Goal: Task Accomplishment & Management: Manage account settings

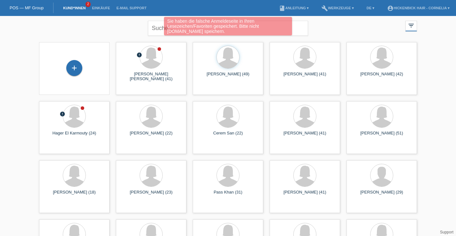
click at [217, 28] on div "Sie haben die falsche Anmeldeseite in Ihren Lesezeichen/Favoriten gespeichert. …" at bounding box center [228, 26] width 128 height 19
click at [300, 25] on div "Sie haben die falsche Anmeldeseite in Ihren Lesezeichen/Favoriten gespeichert. …" at bounding box center [227, 27] width 273 height 20
click at [301, 28] on div "Sie haben die falsche Anmeldeseite in Ihren Lesezeichen/Favoriten gespeichert. …" at bounding box center [227, 27] width 273 height 20
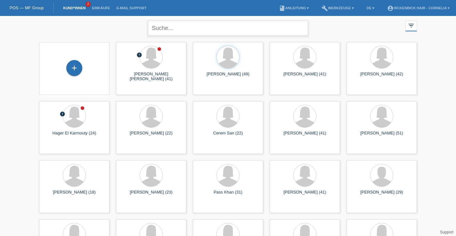
click at [272, 23] on input "text" at bounding box center [228, 28] width 160 height 15
click at [171, 82] on div "Flavia Henrique Silva C. Stagliano (41)" at bounding box center [151, 77] width 60 height 10
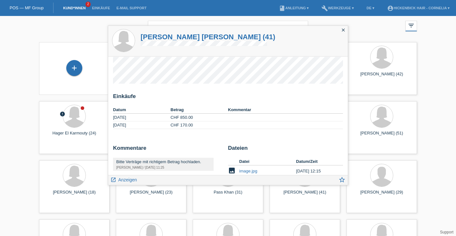
scroll to position [25, 0]
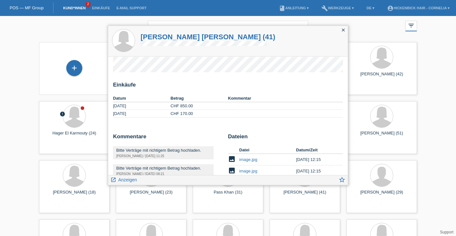
click at [342, 29] on icon "close" at bounding box center [342, 30] width 5 height 5
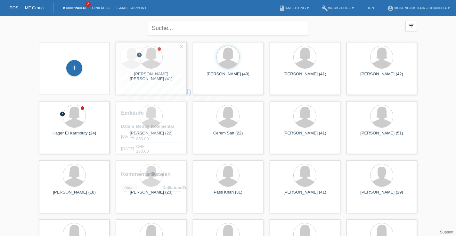
scroll to position [0, 0]
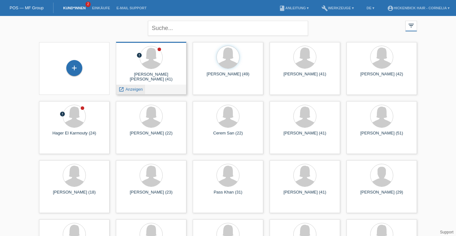
click at [120, 88] on icon "launch" at bounding box center [121, 90] width 6 height 6
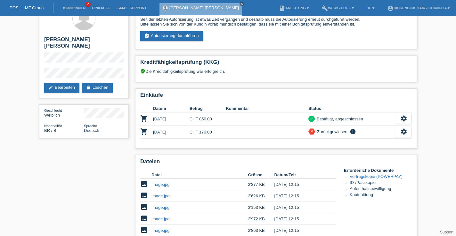
scroll to position [17, 0]
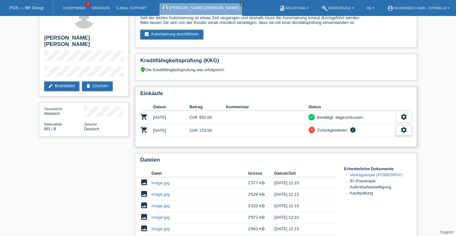
click at [401, 132] on icon "settings" at bounding box center [403, 130] width 7 height 7
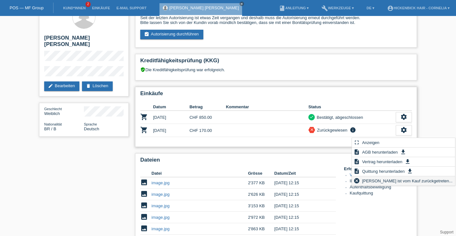
click at [412, 183] on span "Kundin ist vom Kauf zurückgetreten..." at bounding box center [407, 181] width 92 height 8
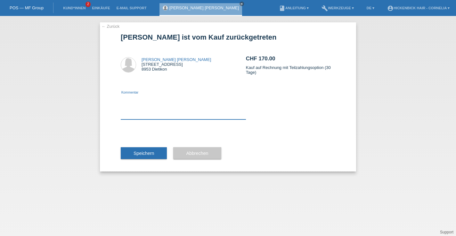
click at [162, 116] on textarea at bounding box center [183, 107] width 125 height 25
type textarea "dieser Vertrag existiert nicht"
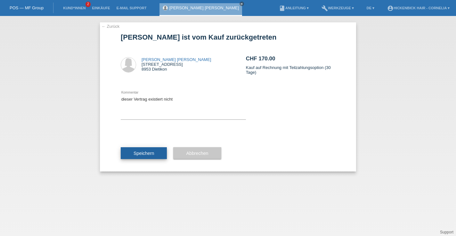
click at [136, 155] on span "Speichern" at bounding box center [143, 153] width 20 height 5
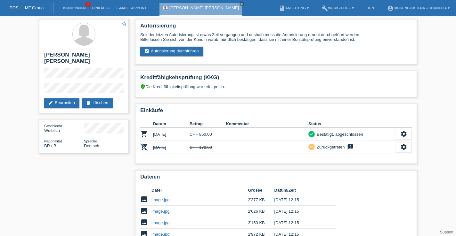
scroll to position [7, 0]
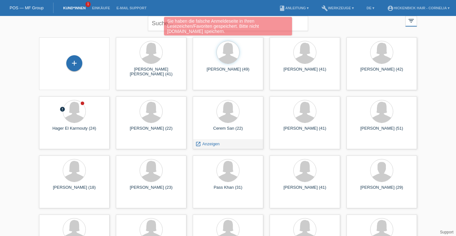
scroll to position [21, 0]
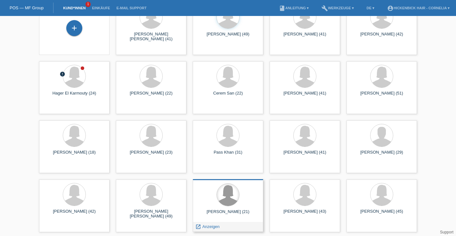
scroll to position [33, 0]
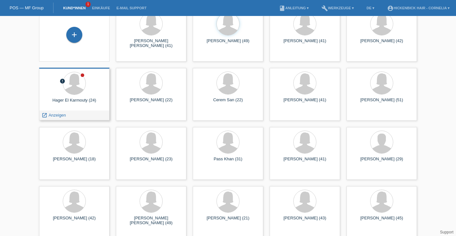
click at [71, 116] on div "launch Anzeigen" at bounding box center [74, 116] width 70 height 10
click at [46, 114] on icon "launch" at bounding box center [45, 116] width 6 height 6
